Goal: Task Accomplishment & Management: Manage account settings

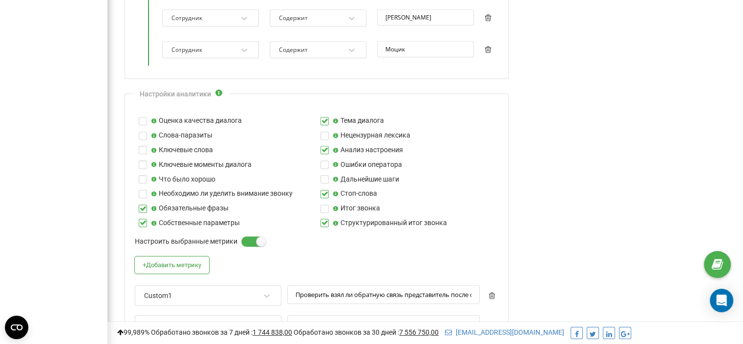
scroll to position [1026, 0]
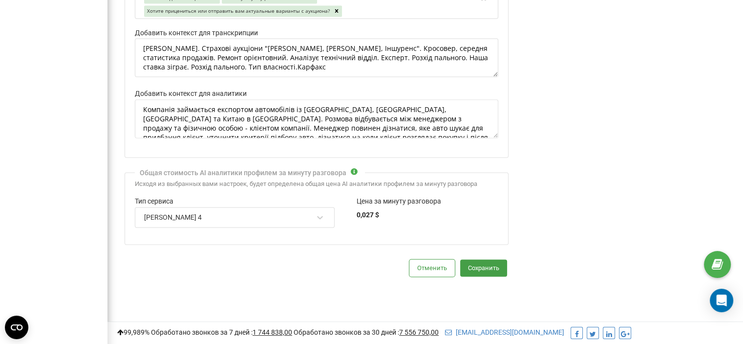
scroll to position [1436, 0]
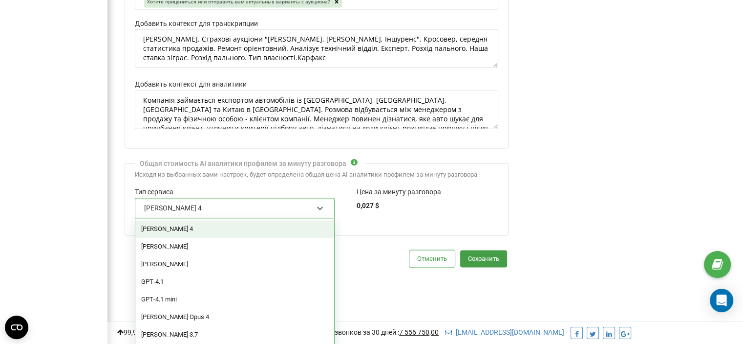
click at [173, 199] on div "[PERSON_NAME] 4" at bounding box center [228, 207] width 171 height 17
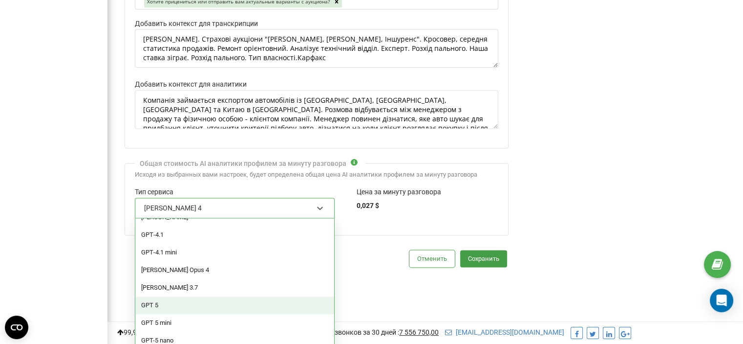
click at [164, 296] on div "GPT 5" at bounding box center [234, 305] width 199 height 18
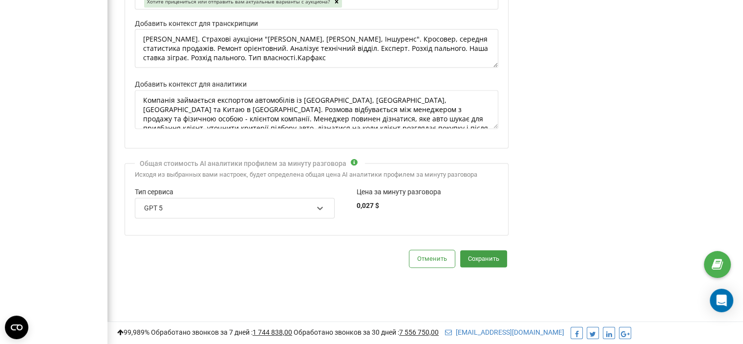
click at [257, 201] on div "GPT 5" at bounding box center [228, 207] width 171 height 17
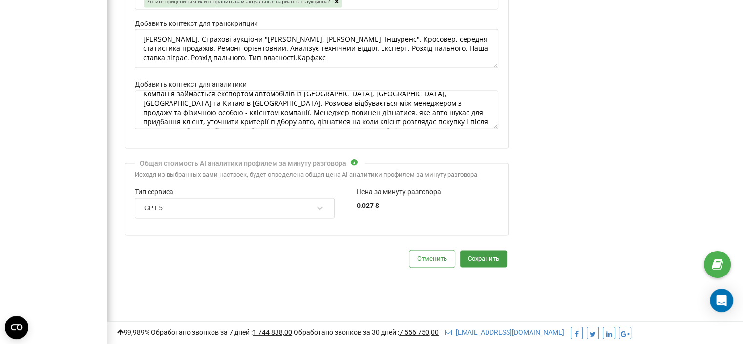
scroll to position [0, 0]
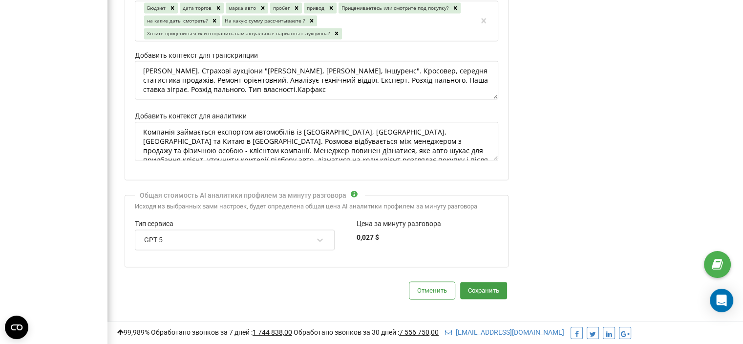
scroll to position [1387, 0]
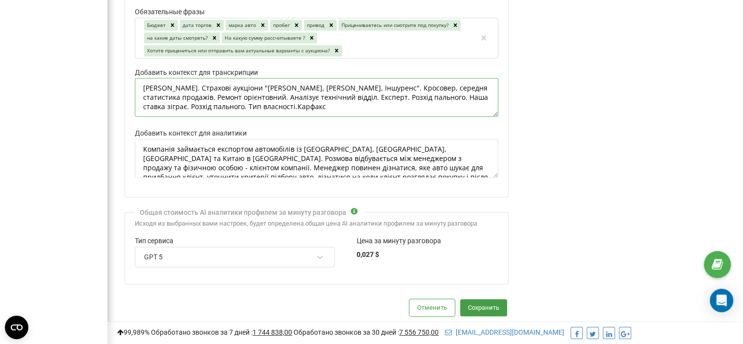
click at [472, 102] on textarea "[PERSON_NAME]. Страхові аукціони "[PERSON_NAME], [PERSON_NAME], Іншуренс". Крос…" at bounding box center [317, 97] width 364 height 39
